Goal: Contribute content: Contribute content

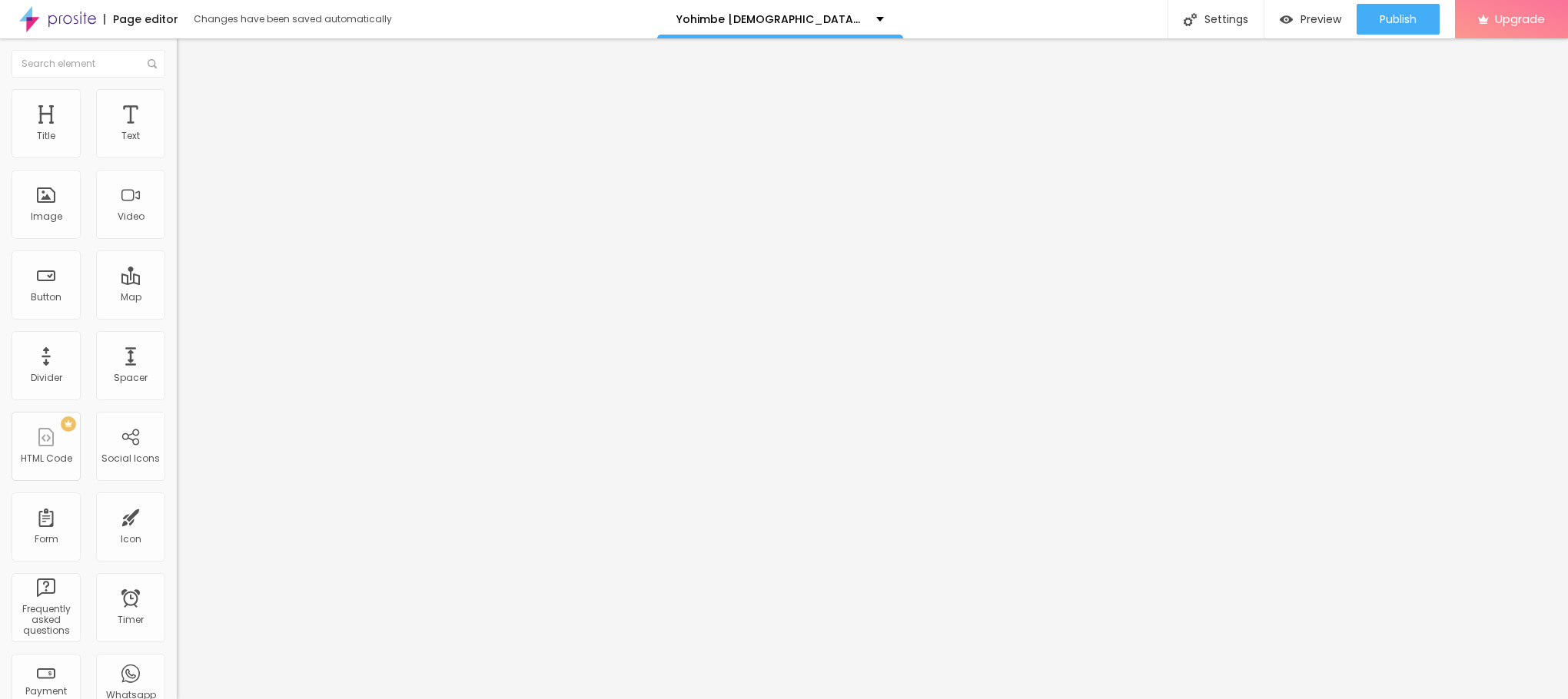
click at [177, 132] on span "Add image" at bounding box center [208, 125] width 63 height 13
click at [344, 698] on div "Subindo 0/1 arquivos" at bounding box center [784, 704] width 1568 height 9
click at [341, 698] on div at bounding box center [784, 708] width 1568 height 0
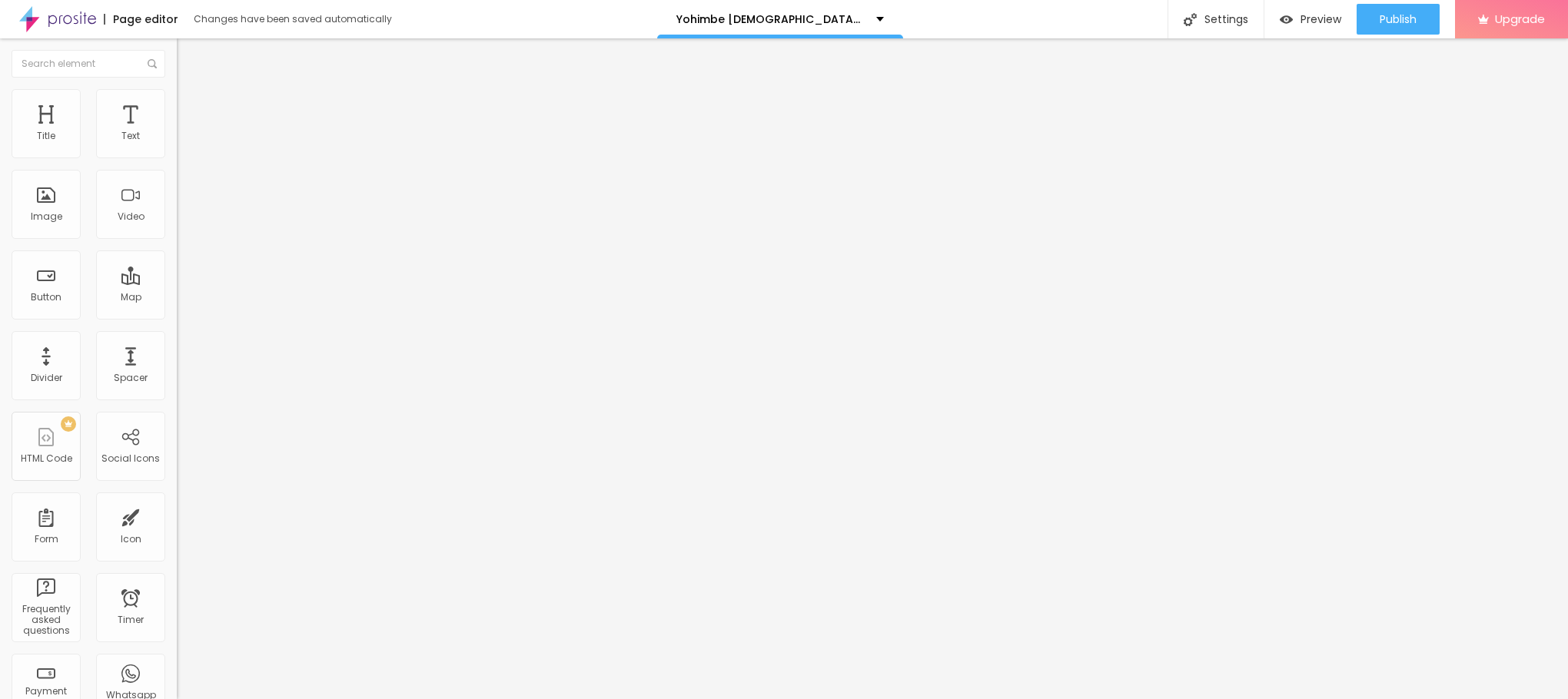
click at [177, 99] on img at bounding box center [184, 96] width 14 height 14
type input "95"
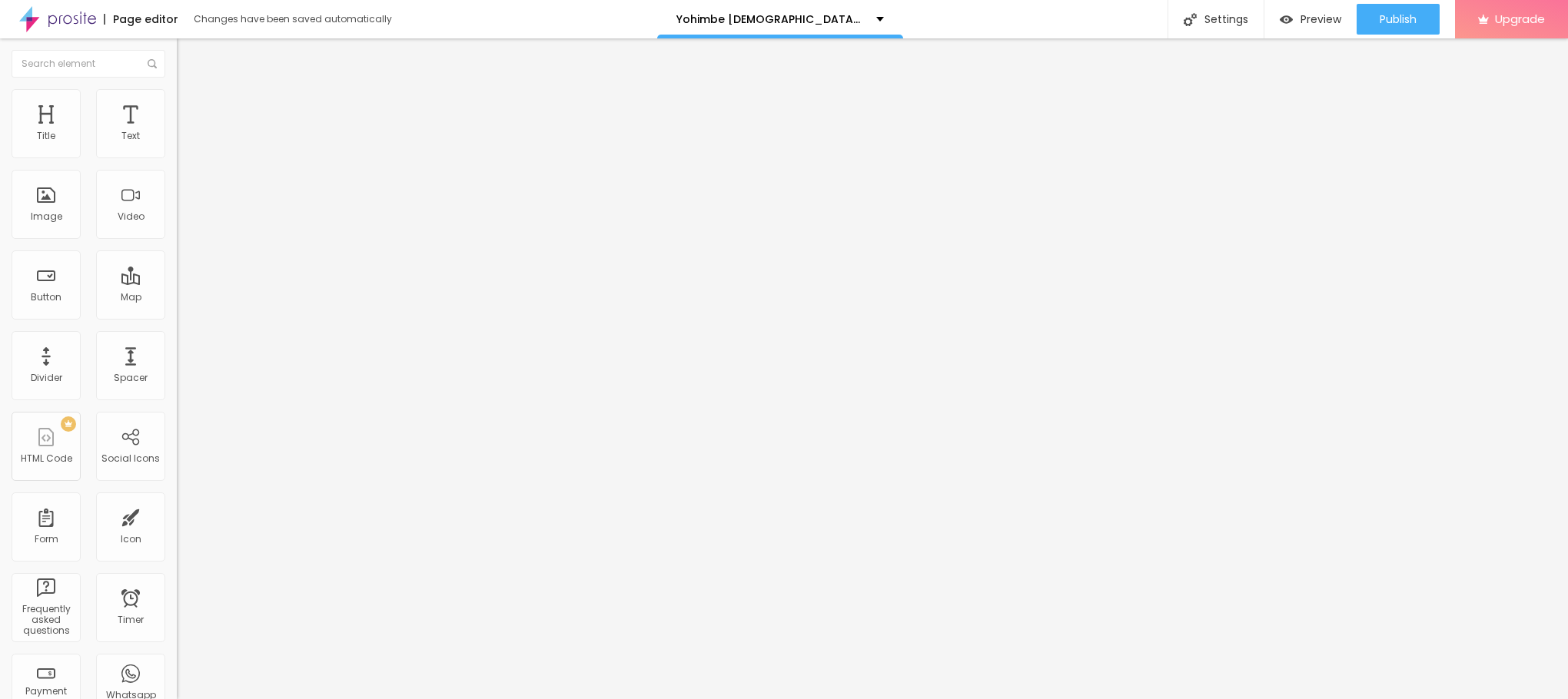
type input "90"
type input "85"
type input "80"
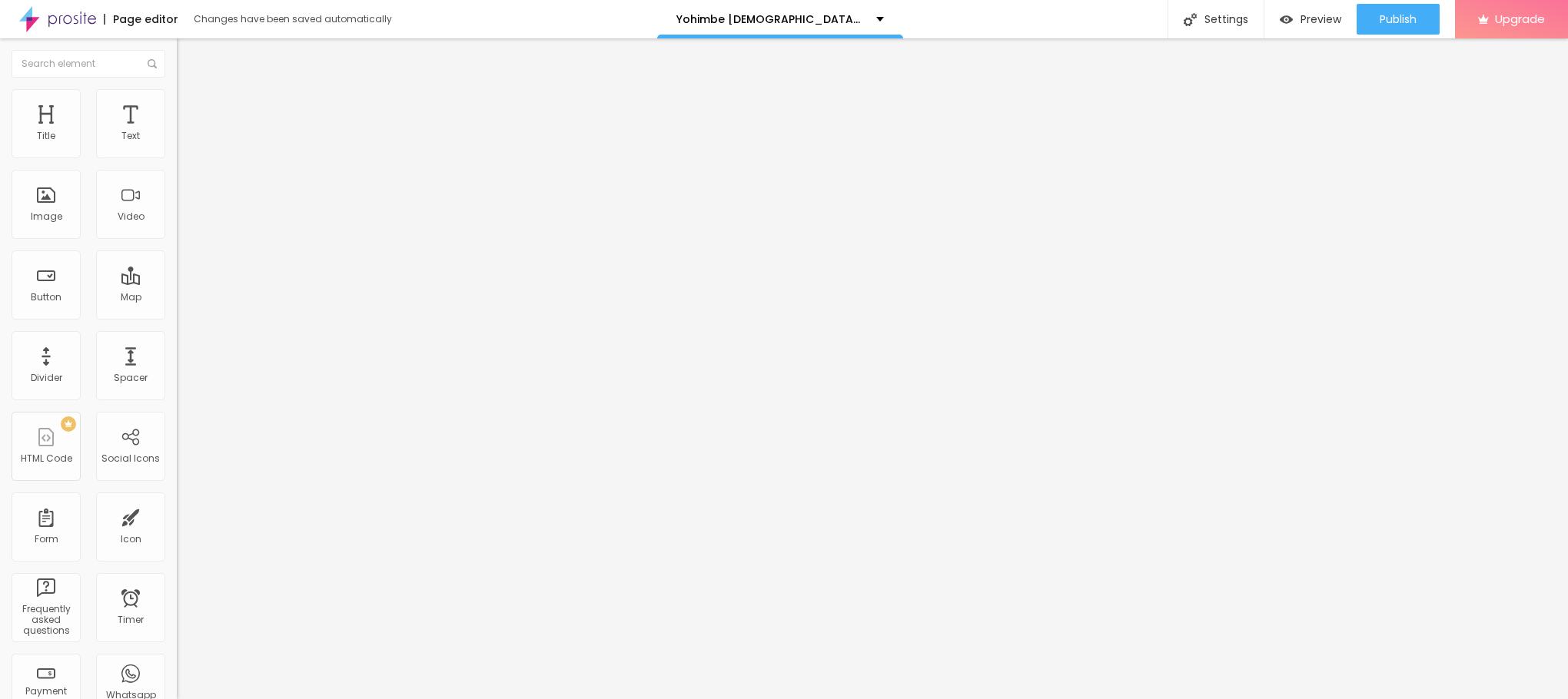
type input "80"
type input "75"
type input "70"
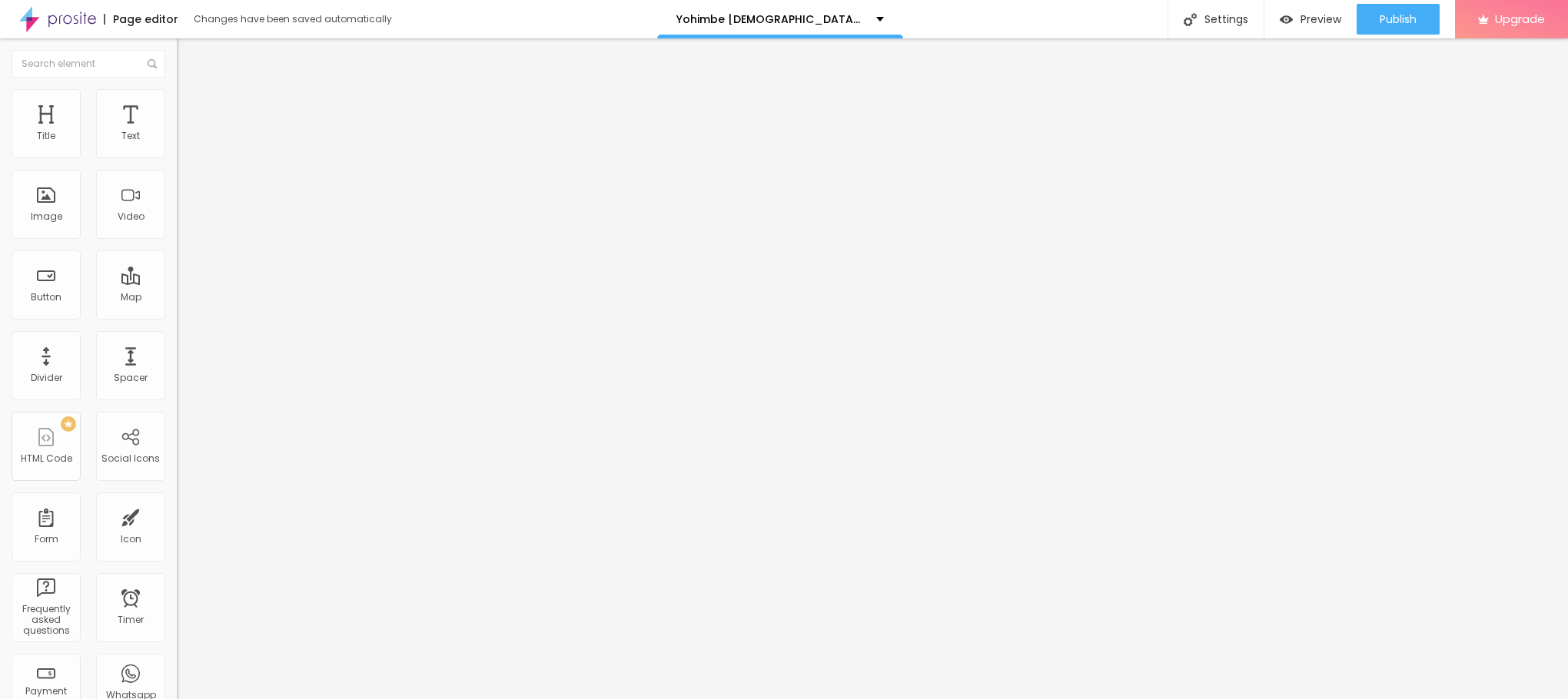
type input "65"
type input "60"
type input "55"
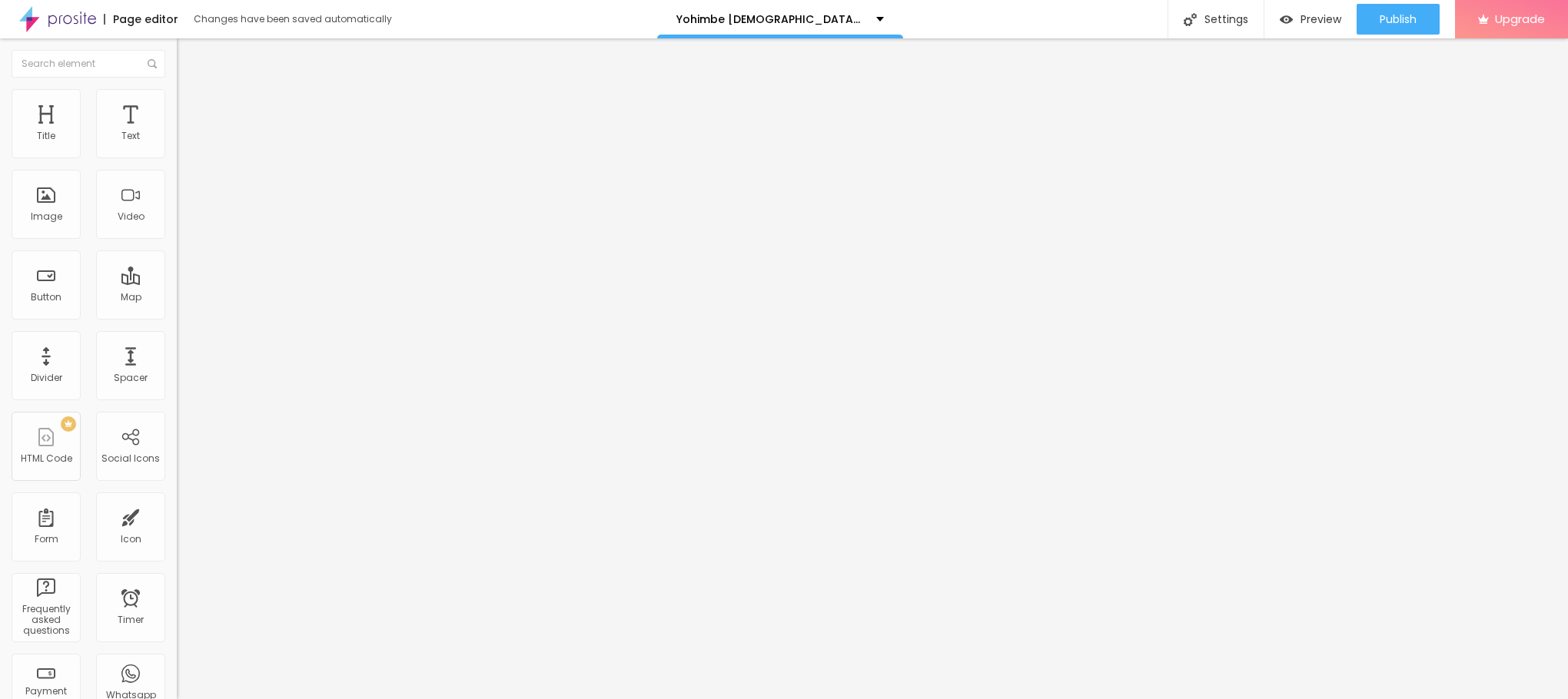
drag, startPoint x: 160, startPoint y: 168, endPoint x: 86, endPoint y: 162, distance: 74.2
type input "55"
click at [177, 157] on input "range" at bounding box center [226, 152] width 99 height 13
click at [177, 89] on li "Content" at bounding box center [265, 82] width 177 height 16
drag, startPoint x: 53, startPoint y: 282, endPoint x: 61, endPoint y: 284, distance: 8.2
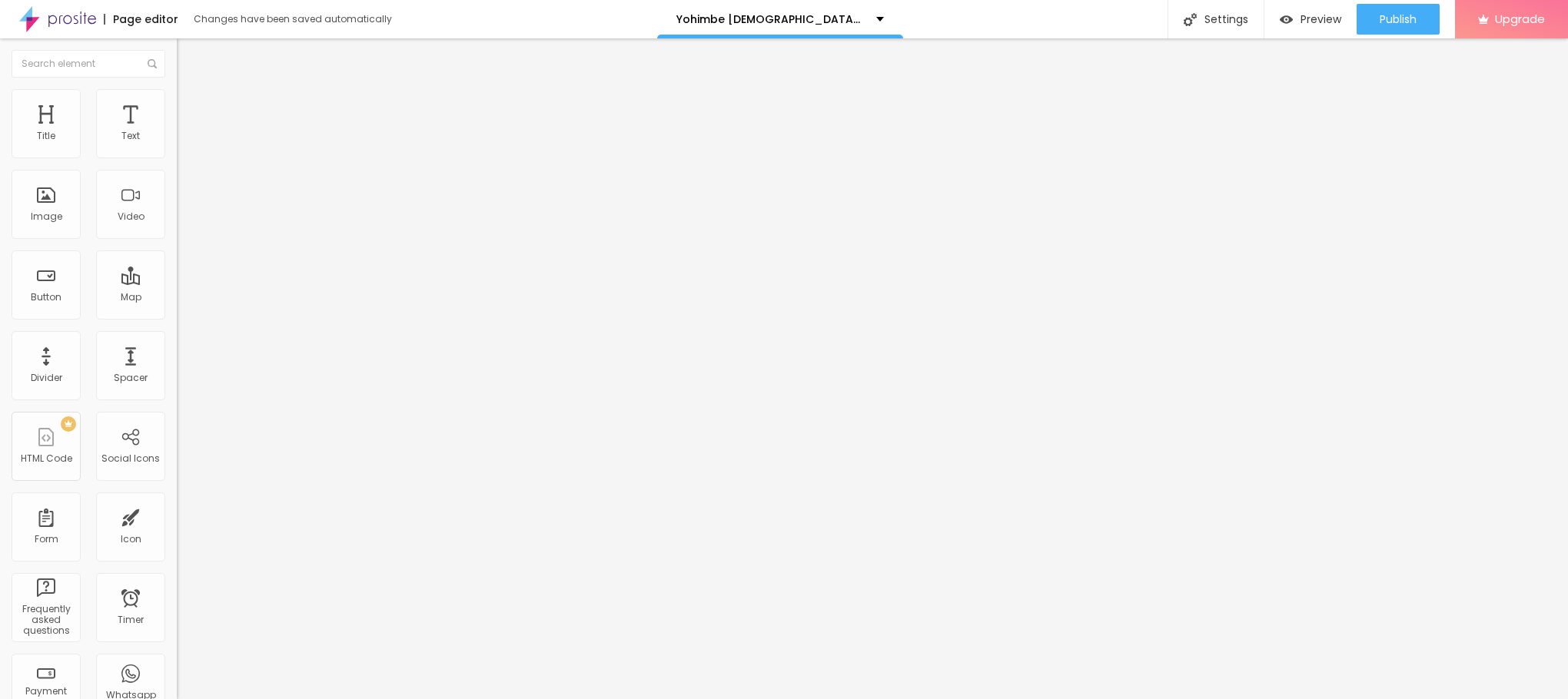
click at [177, 155] on input "text" at bounding box center [269, 148] width 185 height 16
paste input "Yohimbe [DEMOGRAPHIC_DATA][MEDICAL_DATA]"
type input "Yohimbe [DEMOGRAPHIC_DATA][MEDICAL_DATA]"
drag, startPoint x: 74, startPoint y: 411, endPoint x: 0, endPoint y: 411, distance: 74.0
click at [177, 351] on div "Change image Image description (Alt) Yohimbe [DEMOGRAPHIC_DATA][MEDICAL_DATA] A…" at bounding box center [265, 235] width 177 height 231
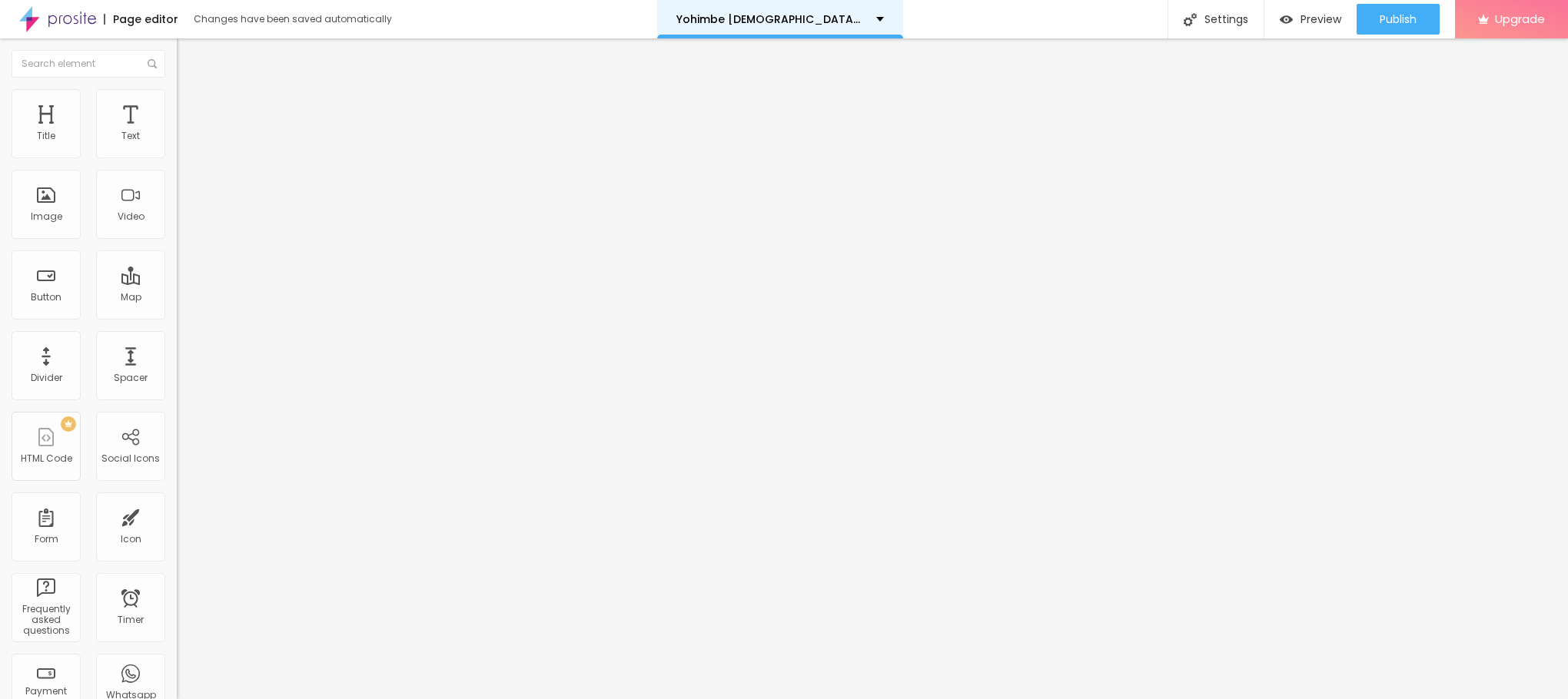
paste input "[DOMAIN_NAME][URL][DEMOGRAPHIC_DATA][MEDICAL_DATA]"
type input "[URL][DOMAIN_NAME][DEMOGRAPHIC_DATA][MEDICAL_DATA]"
click at [188, 58] on div "Edit Image" at bounding box center [228, 57] width 81 height 13
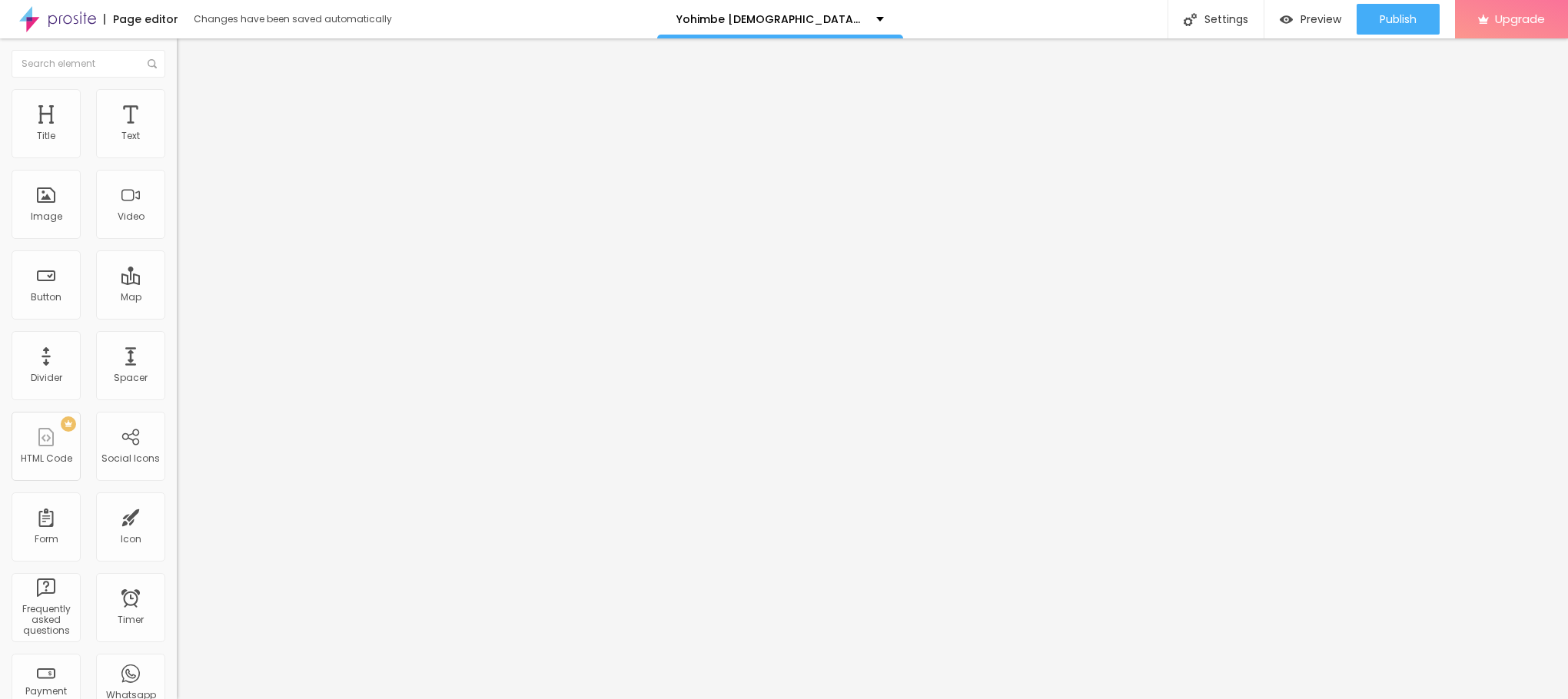
click at [177, 241] on span "Default" at bounding box center [193, 235] width 33 height 13
click at [177, 250] on div "Small" at bounding box center [265, 245] width 177 height 9
click at [177, 145] on input "Click me" at bounding box center [269, 137] width 185 height 16
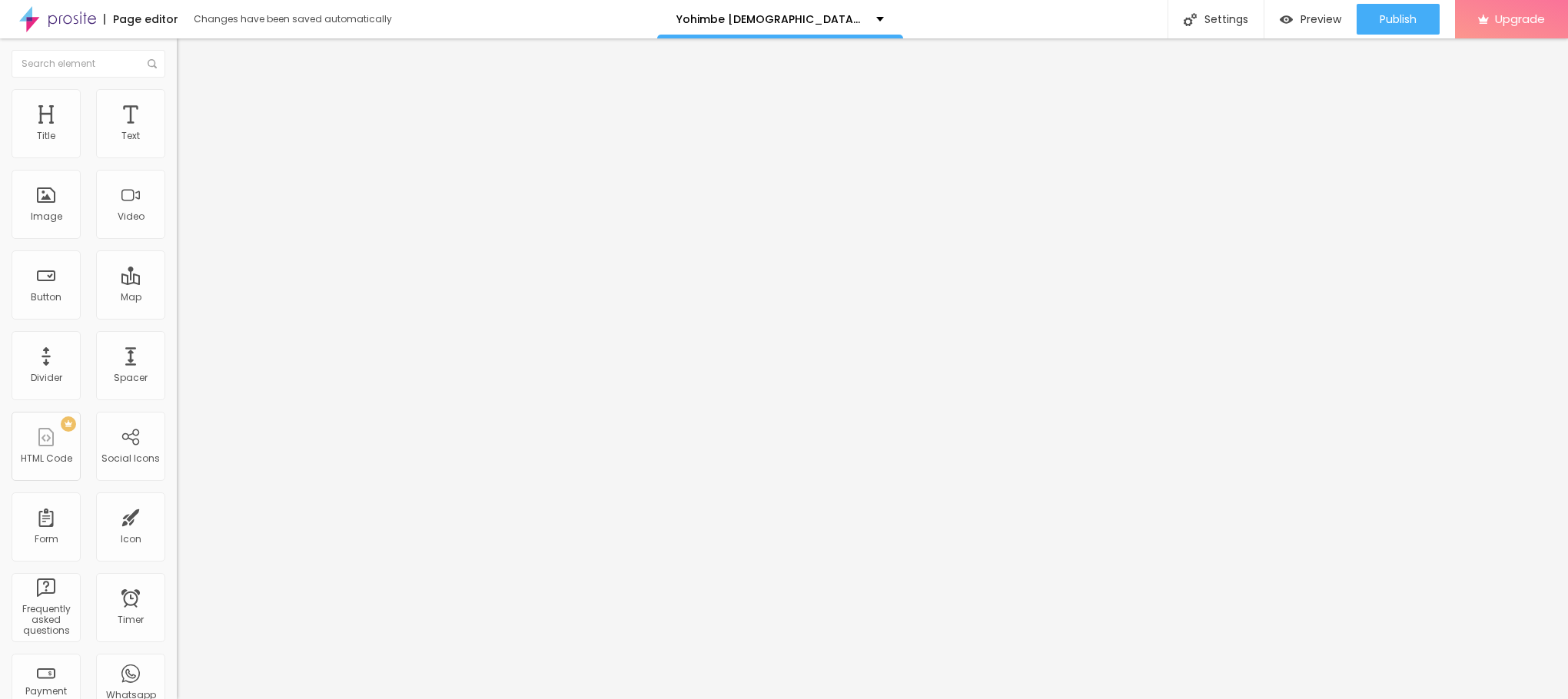
paste input "😍👇SHOP NOW😍👇"
type input "😍👇SHOP NOW😍👇"
drag, startPoint x: 74, startPoint y: 388, endPoint x: 0, endPoint y: 385, distance: 74.1
click at [177, 344] on div "Text 😍👇SHOP NOW😍👇 Align Size Small Small Default Big Link URL https:// Open in …" at bounding box center [265, 231] width 177 height 223
paste input "[DOMAIN_NAME][URL][DEMOGRAPHIC_DATA][MEDICAL_DATA]"
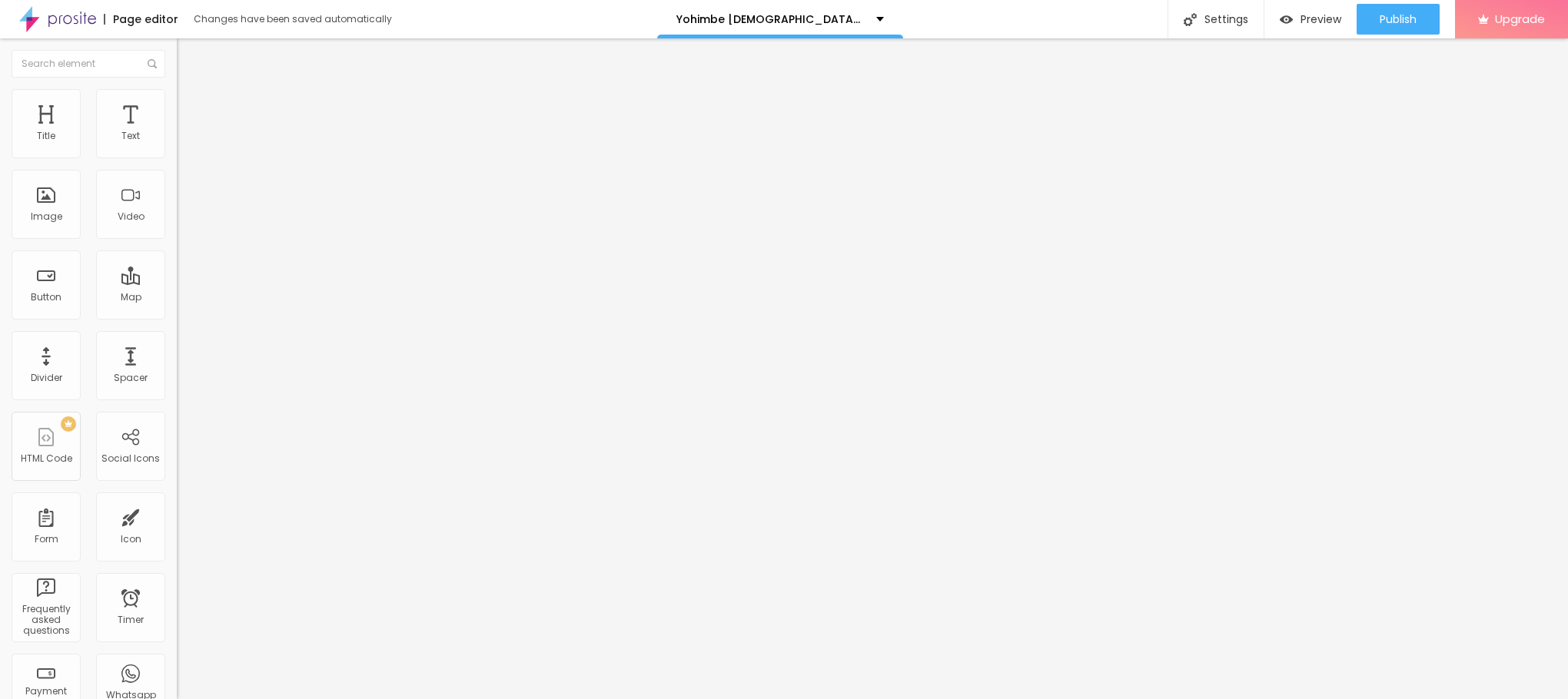
scroll to position [0, 151]
type input "[URL][DOMAIN_NAME][DEMOGRAPHIC_DATA][MEDICAL_DATA]"
click at [177, 49] on button "Edit Button" at bounding box center [265, 56] width 177 height 35
click at [177, 227] on button "button" at bounding box center [187, 219] width 21 height 17
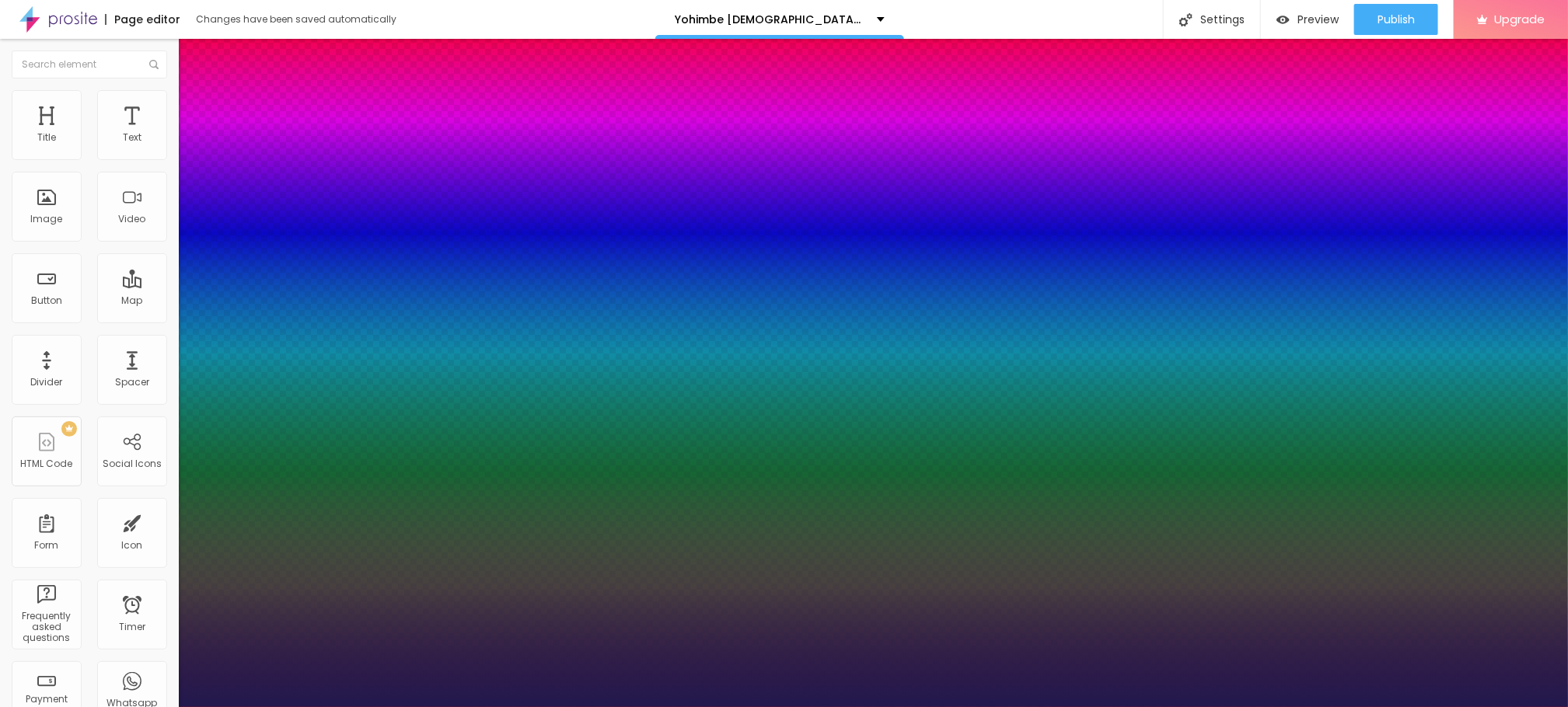
type input "1"
drag, startPoint x: 208, startPoint y: 432, endPoint x: 236, endPoint y: 436, distance: 28.3
type input "30"
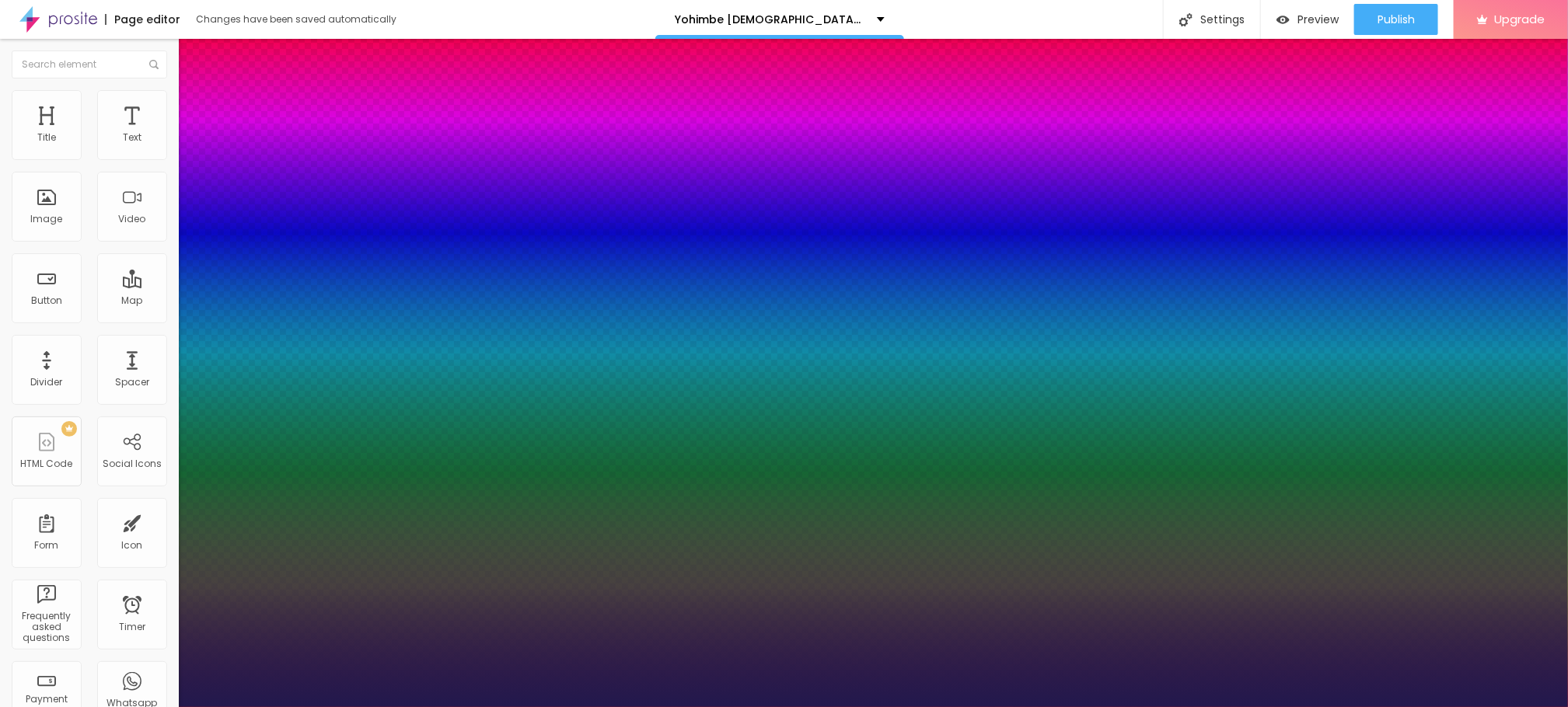
type input "1"
type input "32"
type input "1"
type input "33"
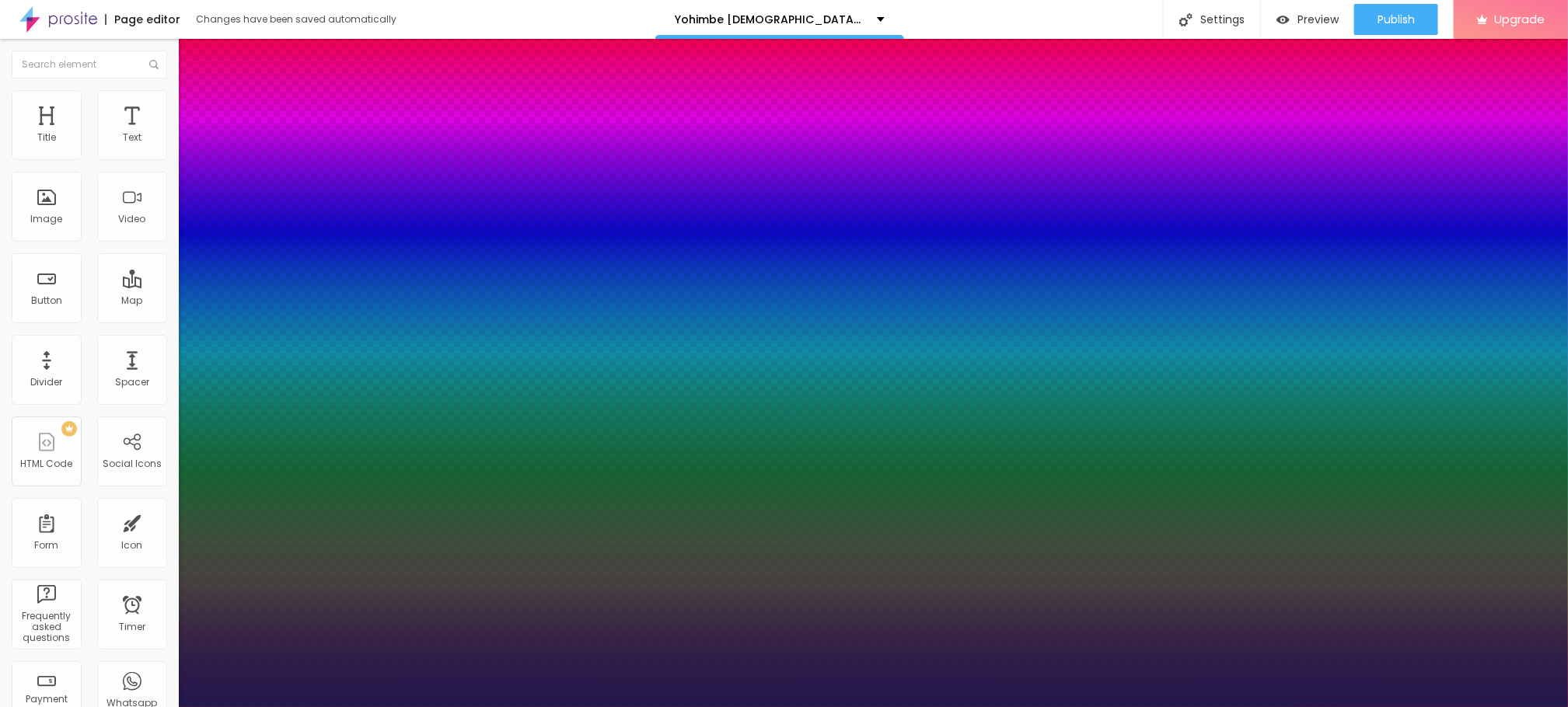
type input "33"
type input "1"
type input "34"
type input "1"
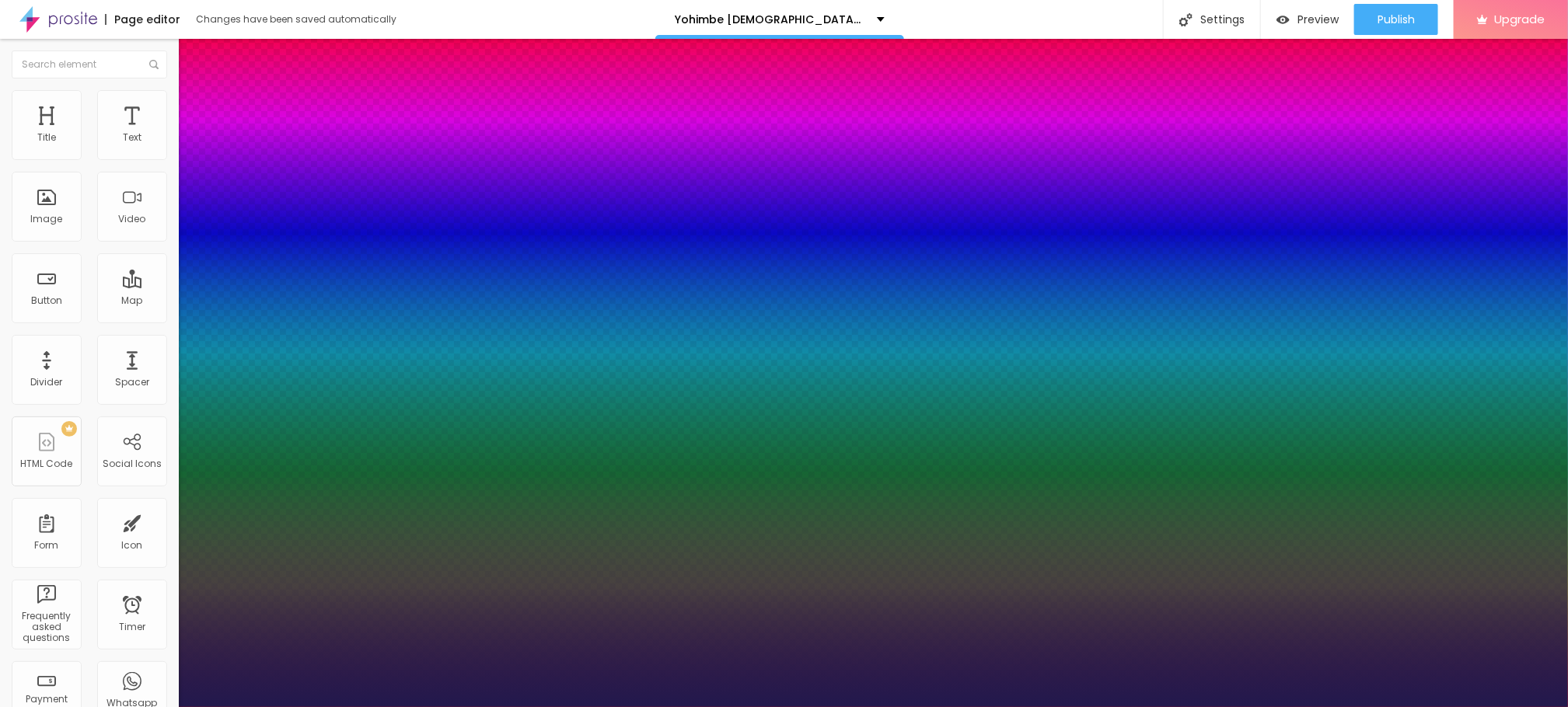
type input "35"
type input "1"
type input "36"
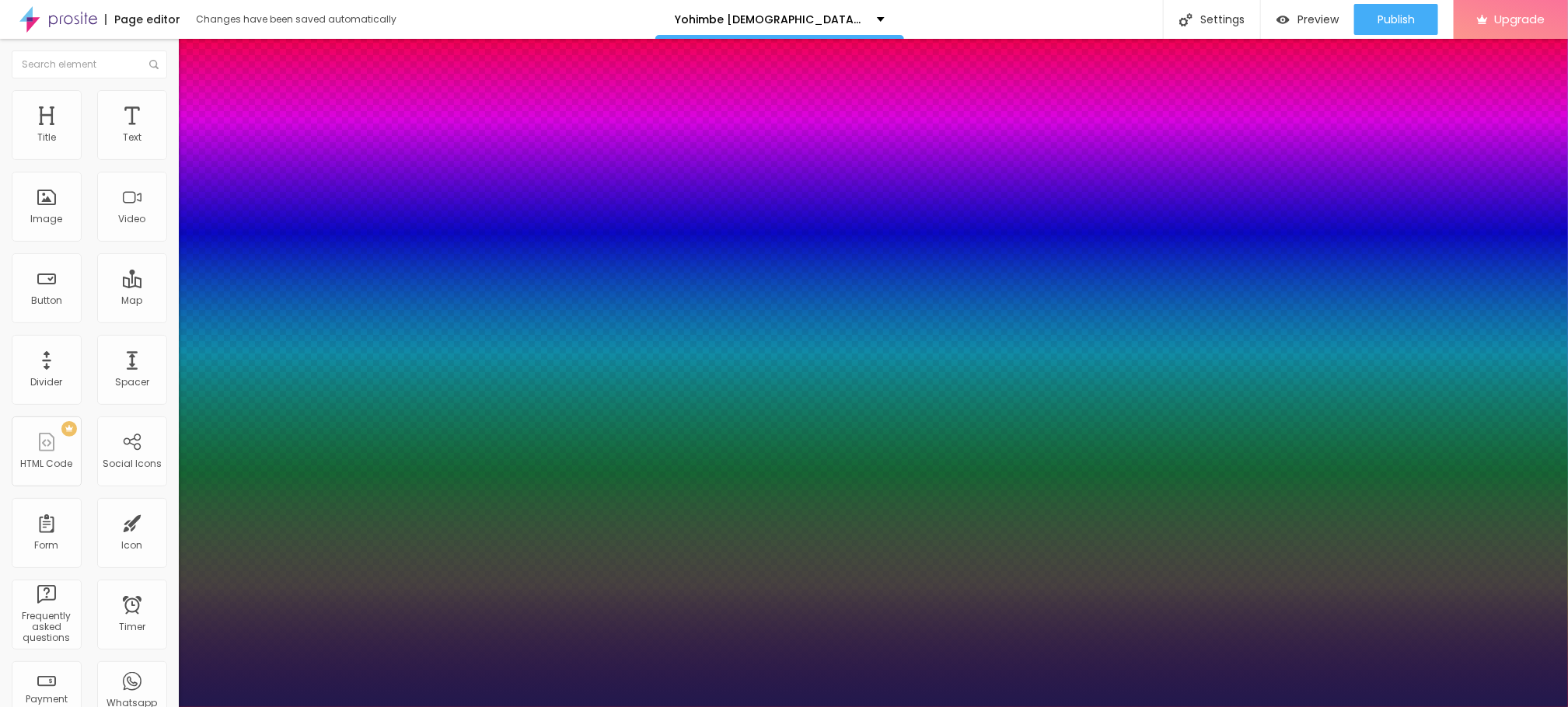
type input "1"
drag, startPoint x: 208, startPoint y: 434, endPoint x: 234, endPoint y: 436, distance: 26.1
type input "36"
type input "1"
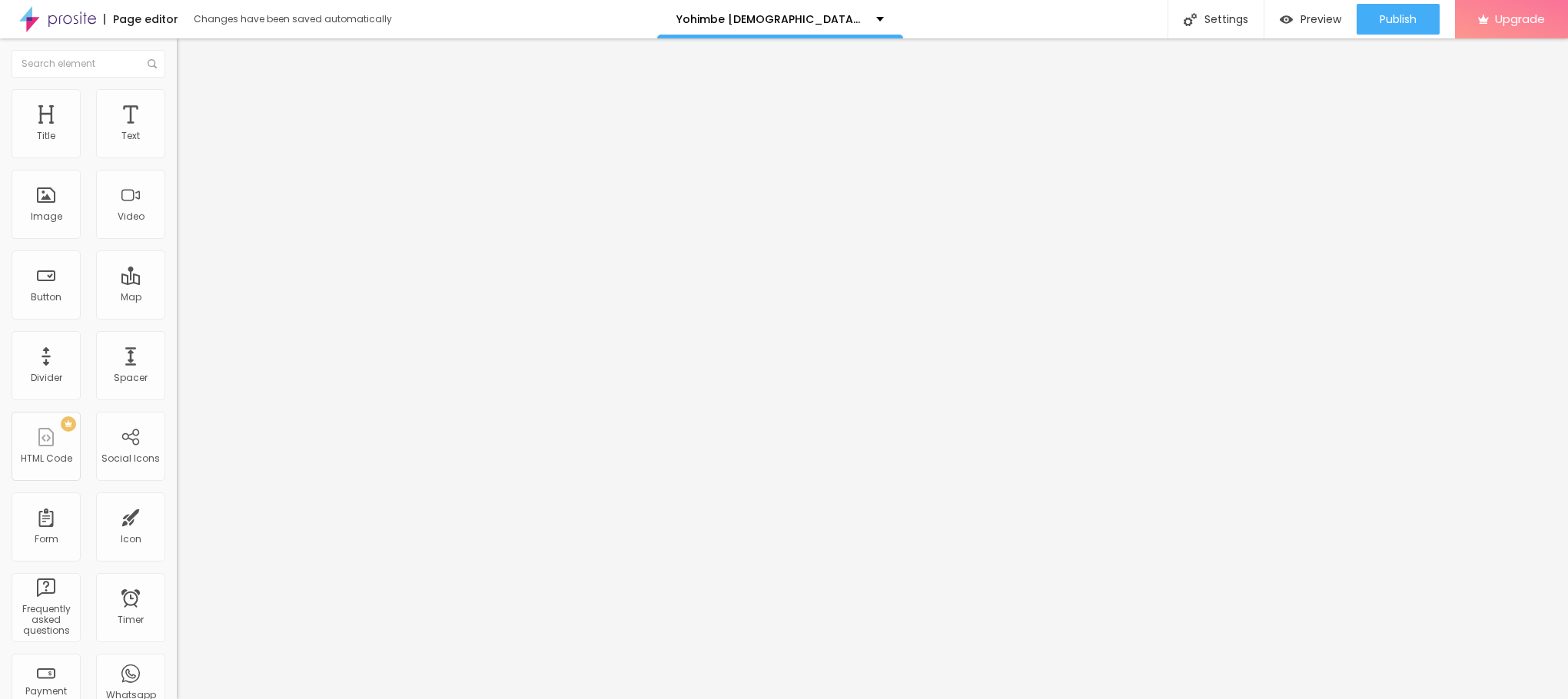
click at [177, 148] on button "button" at bounding box center [187, 139] width 21 height 17
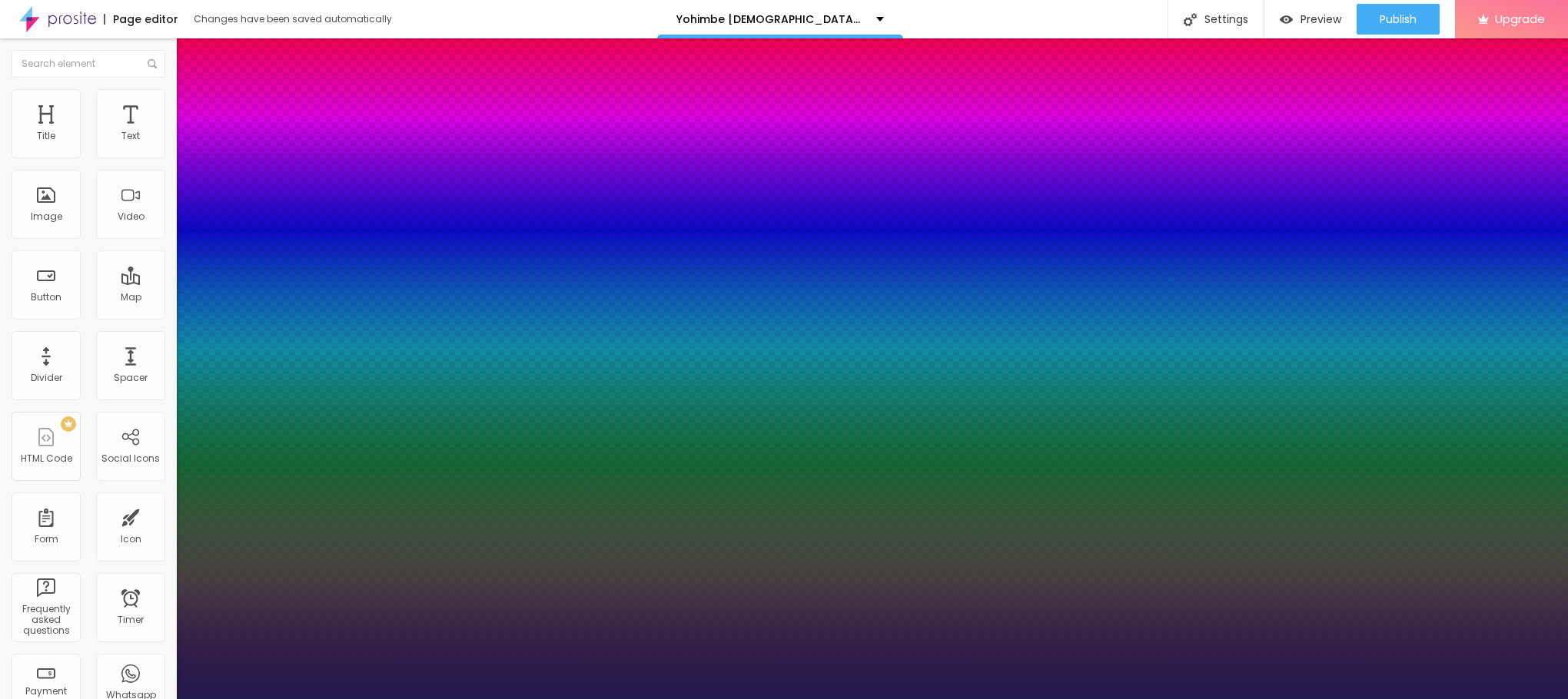
type input "1"
type input "15"
type input "1"
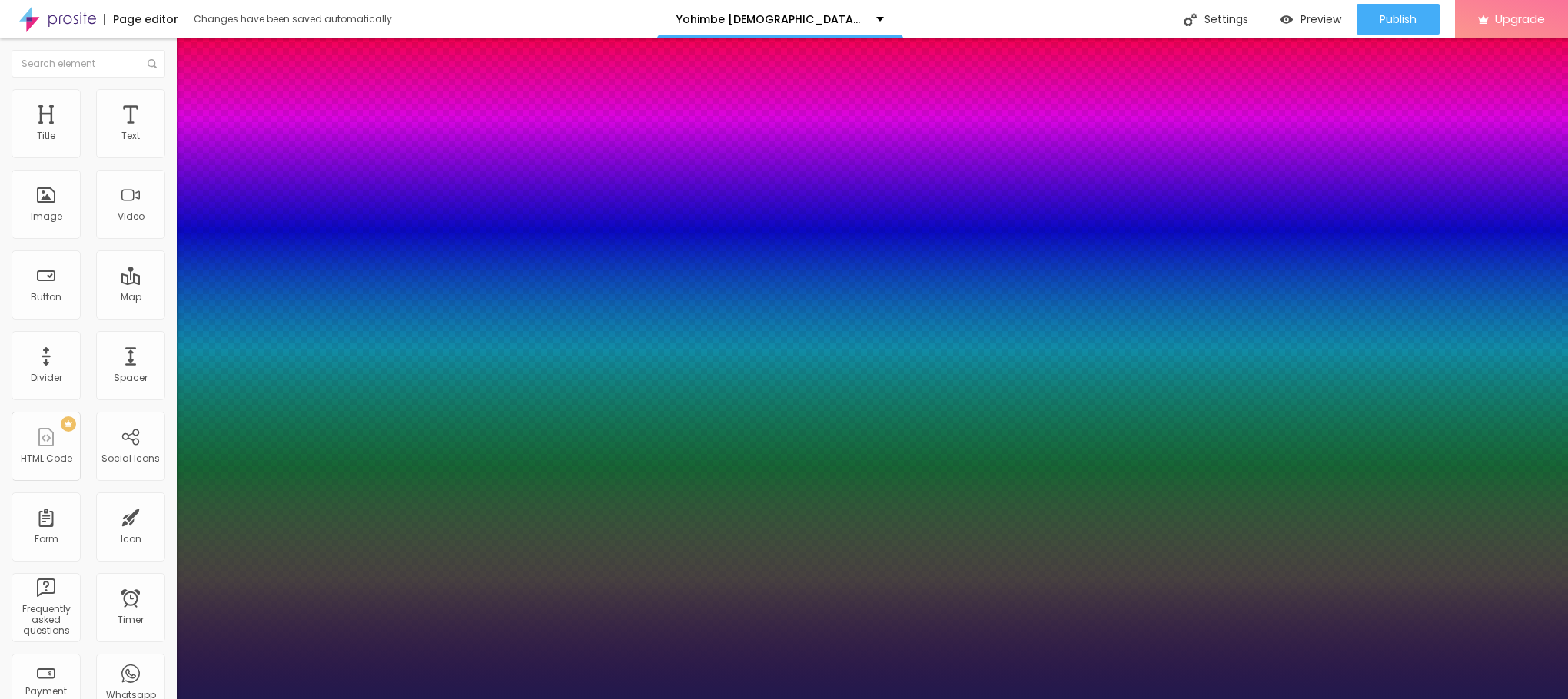
type input "20"
type input "1"
type input "22"
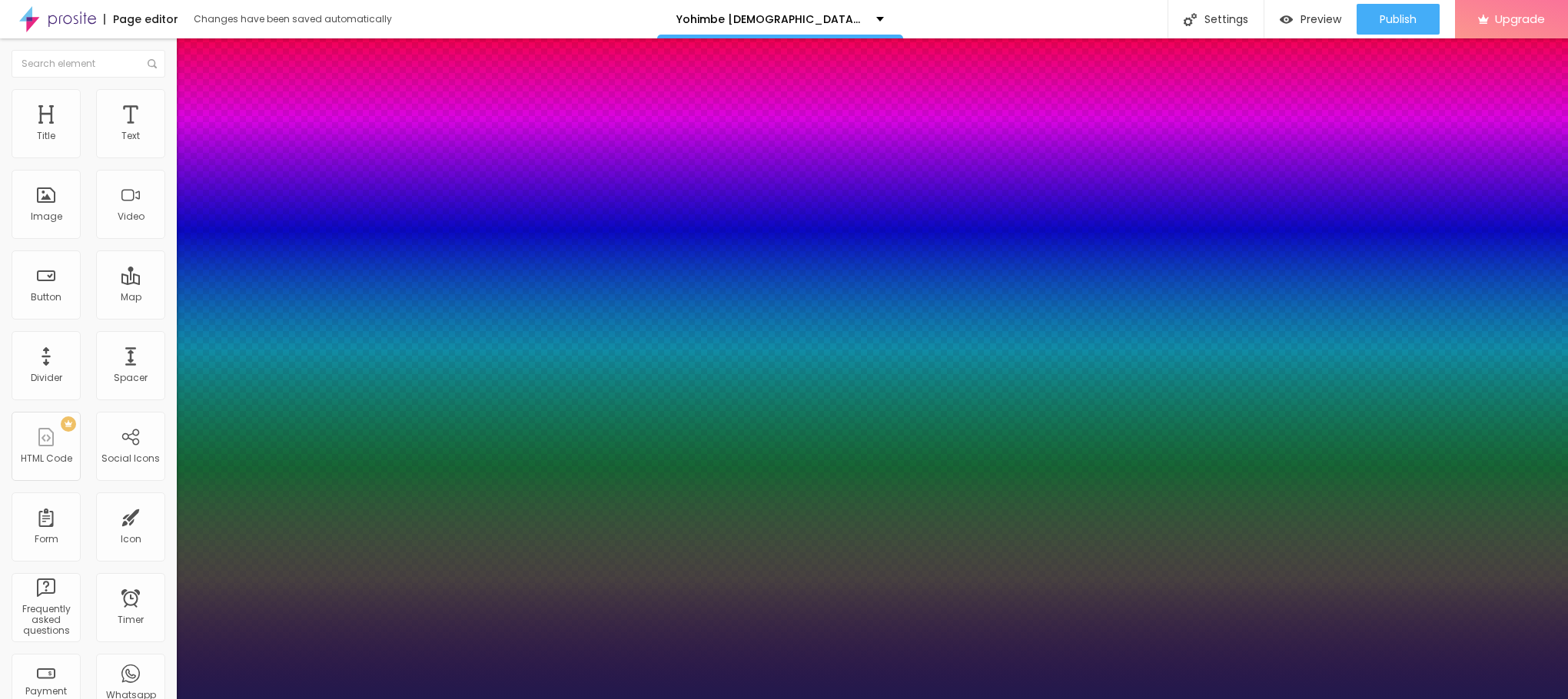
type input "1"
drag, startPoint x: 208, startPoint y: 260, endPoint x: 215, endPoint y: 259, distance: 7.1
type input "22"
type input "1"
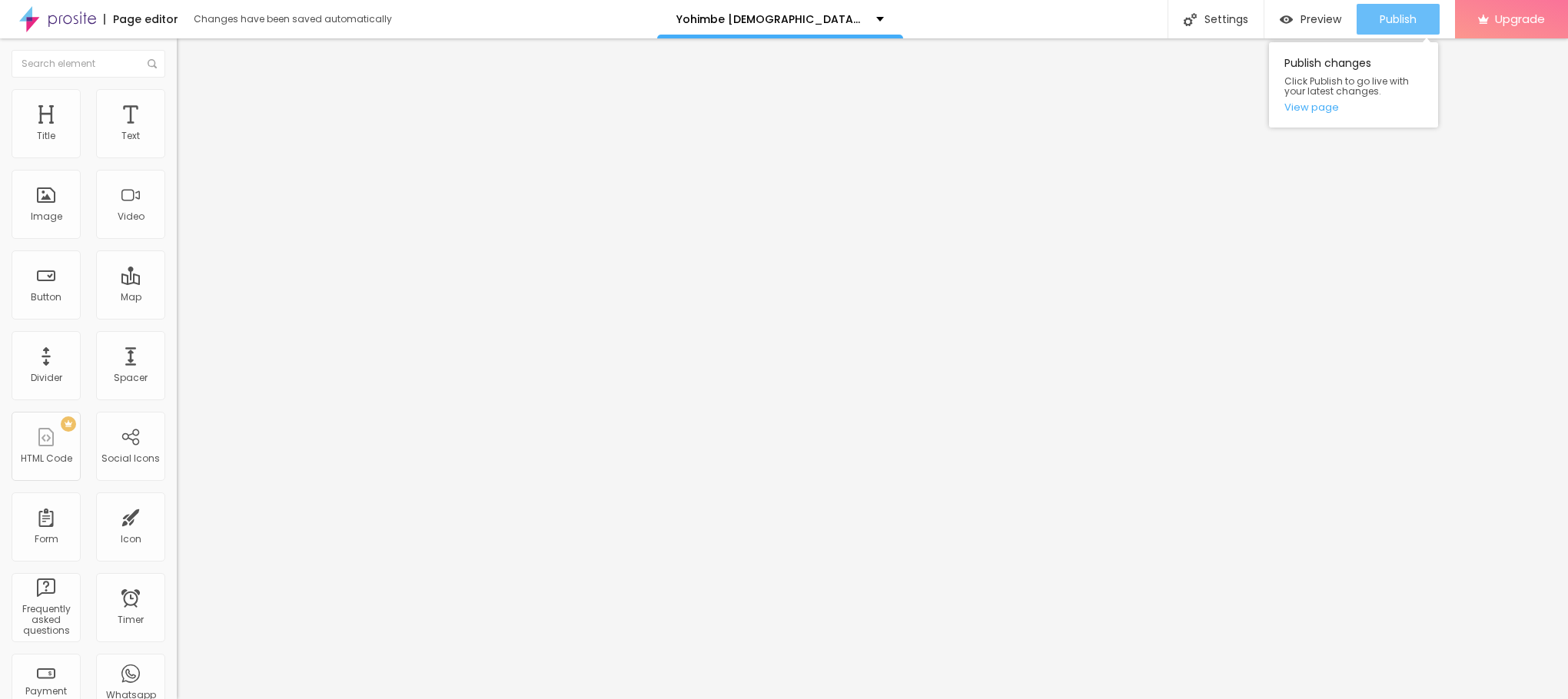
click at [1407, 31] on div "Publish" at bounding box center [1397, 19] width 37 height 31
click at [1310, 112] on link "View page" at bounding box center [1353, 107] width 138 height 10
